Goal: Go to known website: Access a specific website the user already knows

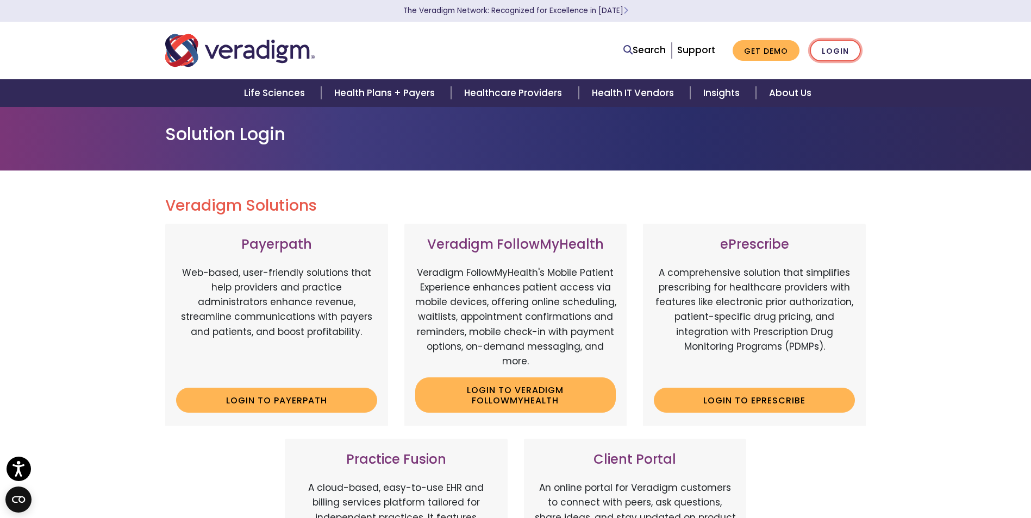
click at [832, 49] on link "Login" at bounding box center [835, 51] width 51 height 22
click at [836, 54] on link "Login" at bounding box center [835, 51] width 51 height 22
click at [719, 396] on link "Login to ePrescribe" at bounding box center [754, 400] width 201 height 25
